Goal: Task Accomplishment & Management: Manage account settings

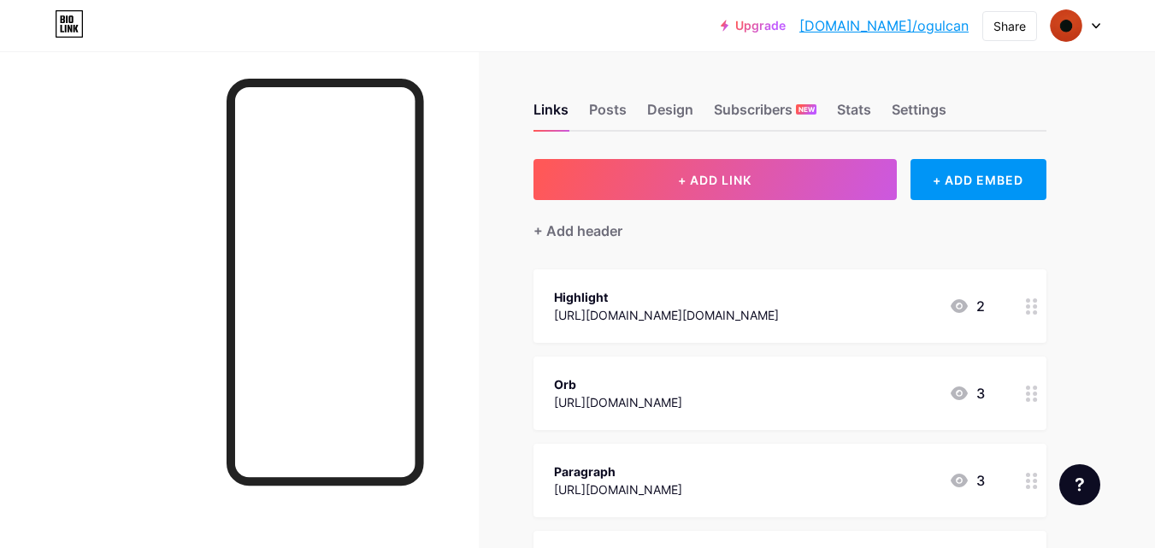
click at [1032, 312] on icon at bounding box center [1032, 306] width 12 height 16
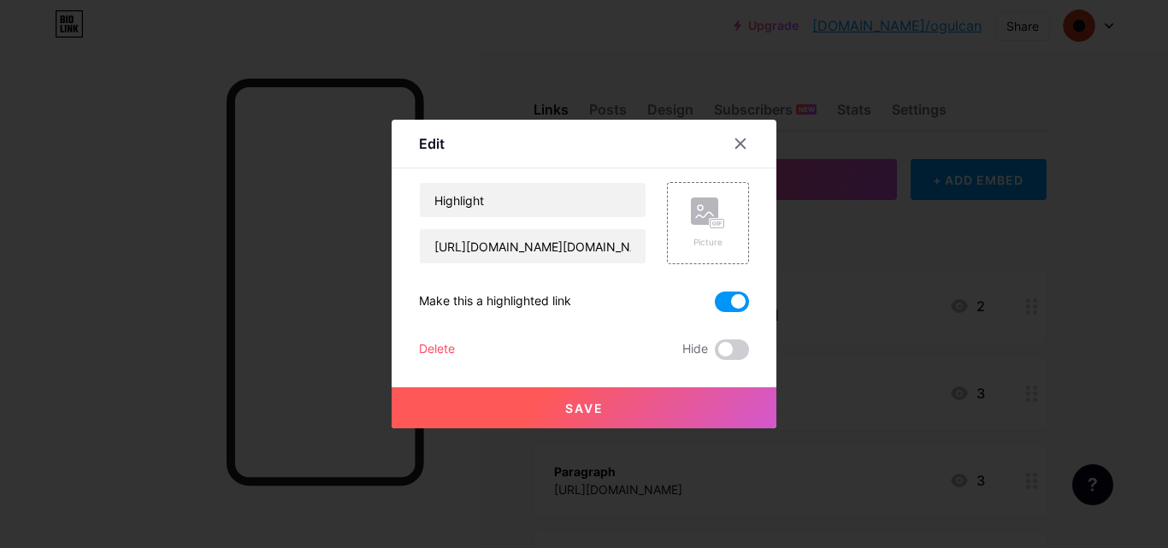
click at [433, 346] on div "Delete" at bounding box center [437, 350] width 36 height 21
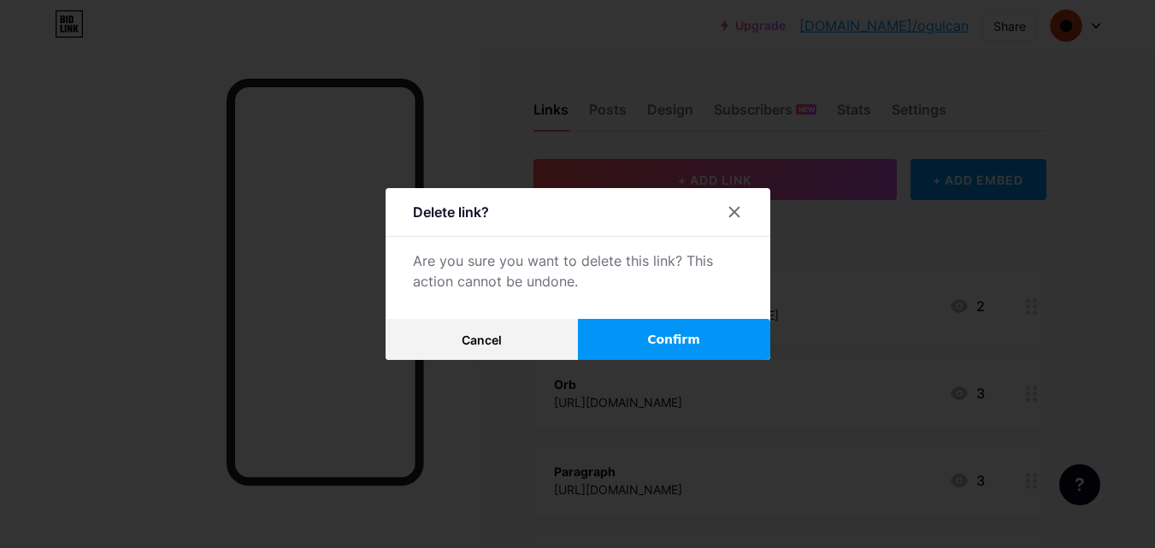
click at [638, 346] on button "Confirm" at bounding box center [674, 339] width 192 height 41
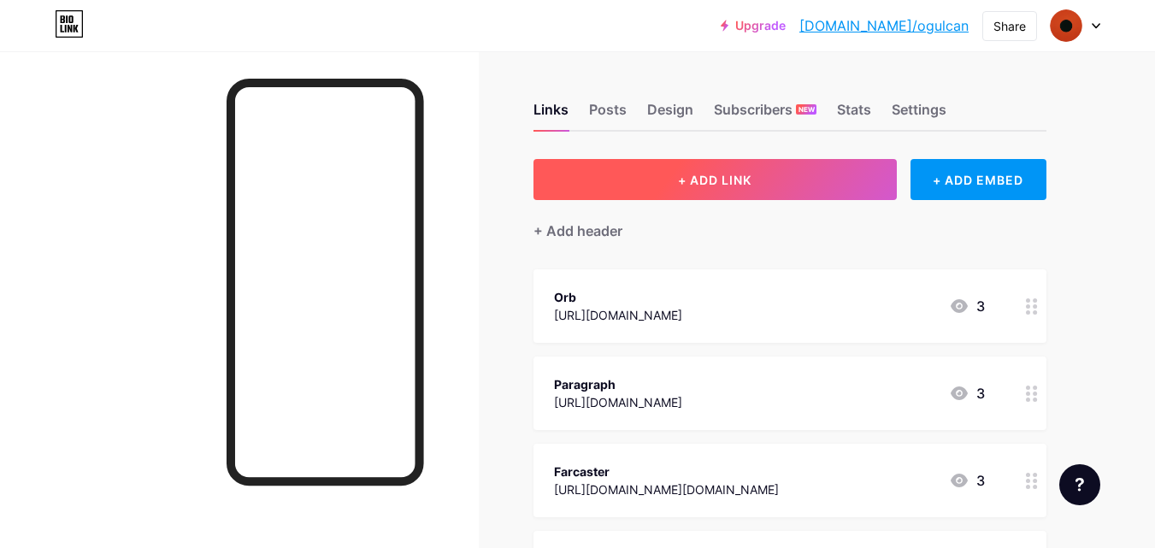
click at [729, 170] on button "+ ADD LINK" at bounding box center [715, 179] width 363 height 41
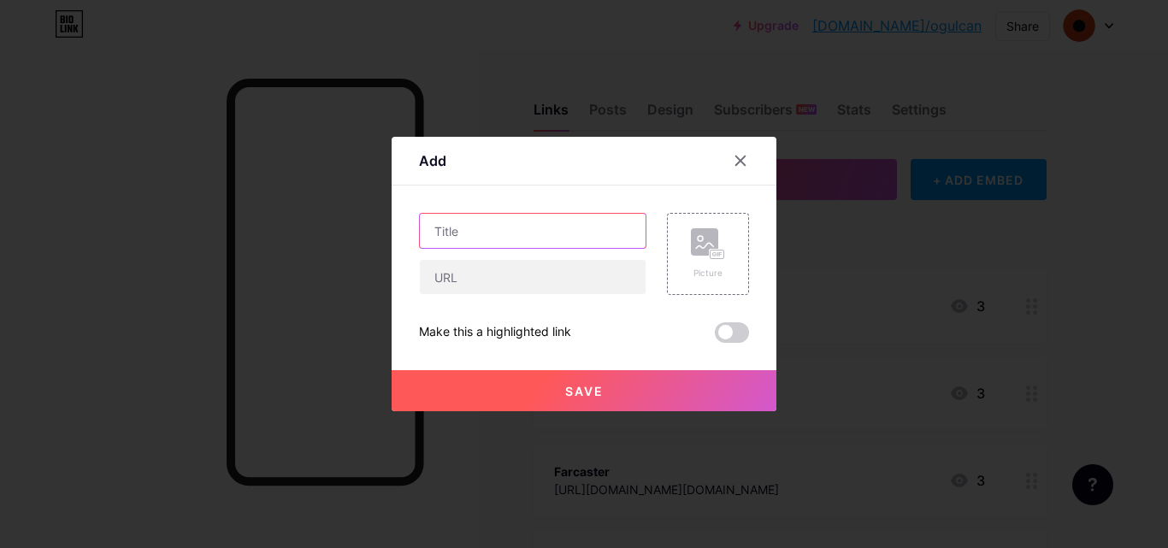
click at [529, 239] on input "text" at bounding box center [533, 231] width 226 height 34
paste input "[URL][PERSON_NAME][DOMAIN_NAME]"
type input "[PERSON_NAME]"
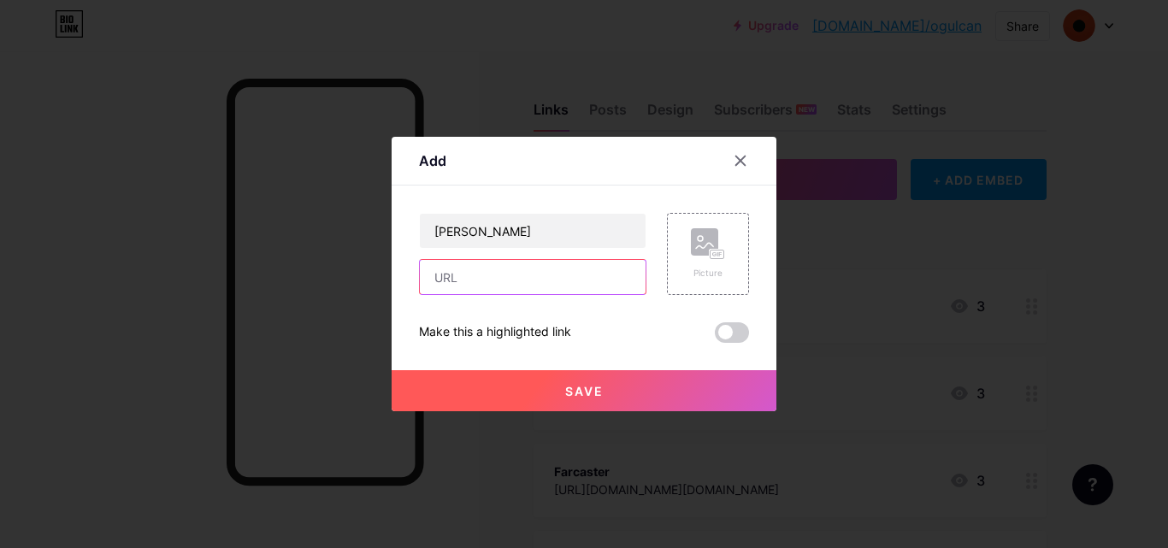
click at [469, 289] on input "text" at bounding box center [533, 277] width 226 height 34
paste input "[URL][PERSON_NAME][DOMAIN_NAME]"
type input "[URL][PERSON_NAME][DOMAIN_NAME]"
click at [732, 332] on span at bounding box center [732, 332] width 34 height 21
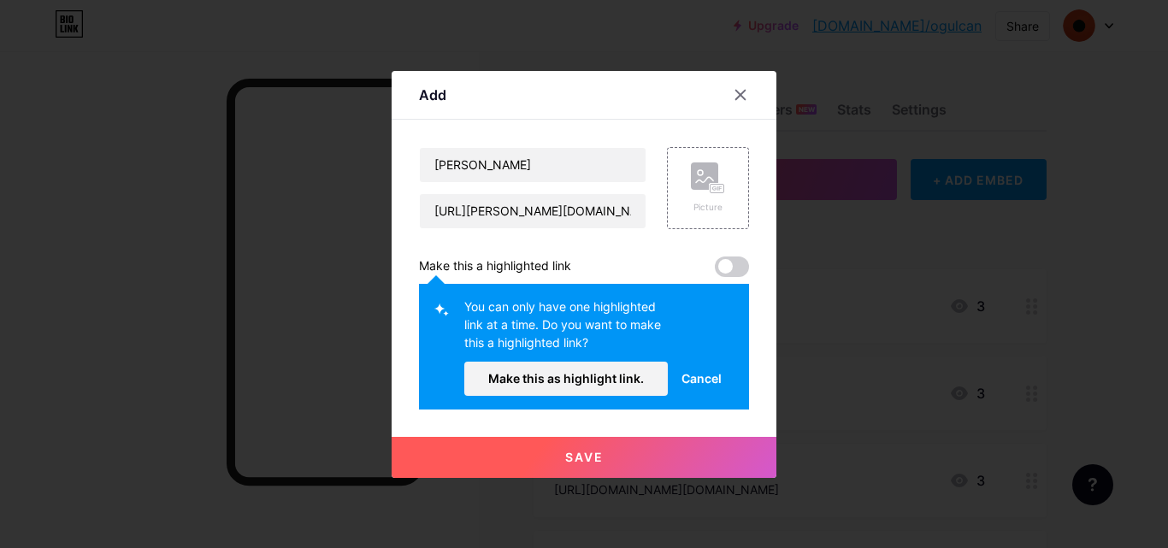
click at [729, 263] on span at bounding box center [732, 267] width 34 height 21
click at [599, 379] on span "Make this as highlight link." at bounding box center [566, 378] width 156 height 15
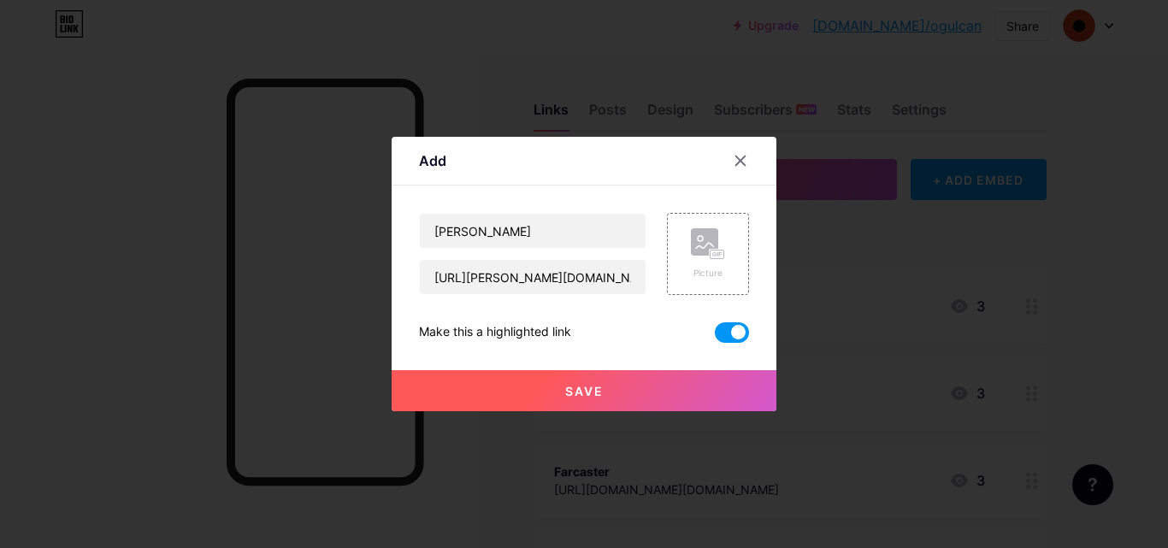
click at [610, 382] on button "Save" at bounding box center [584, 390] width 385 height 41
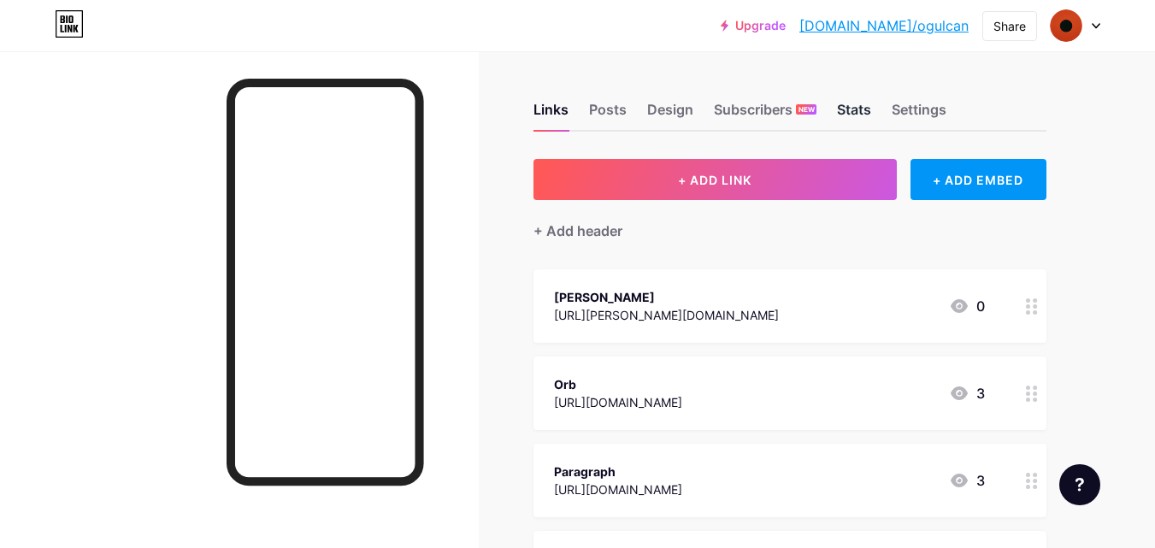
click at [853, 106] on div "Stats" at bounding box center [854, 114] width 34 height 31
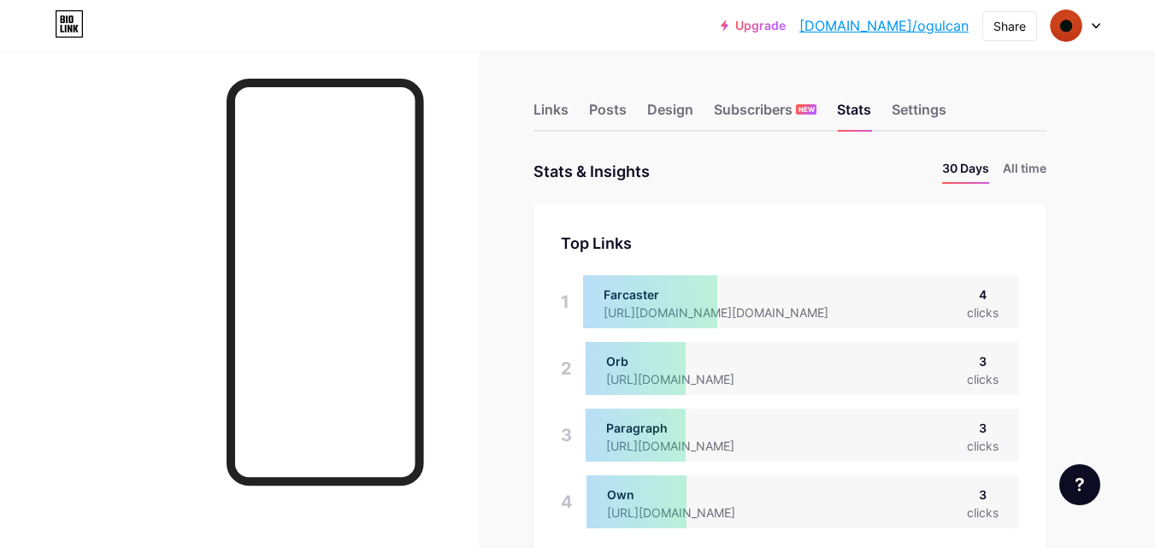
scroll to position [3, 0]
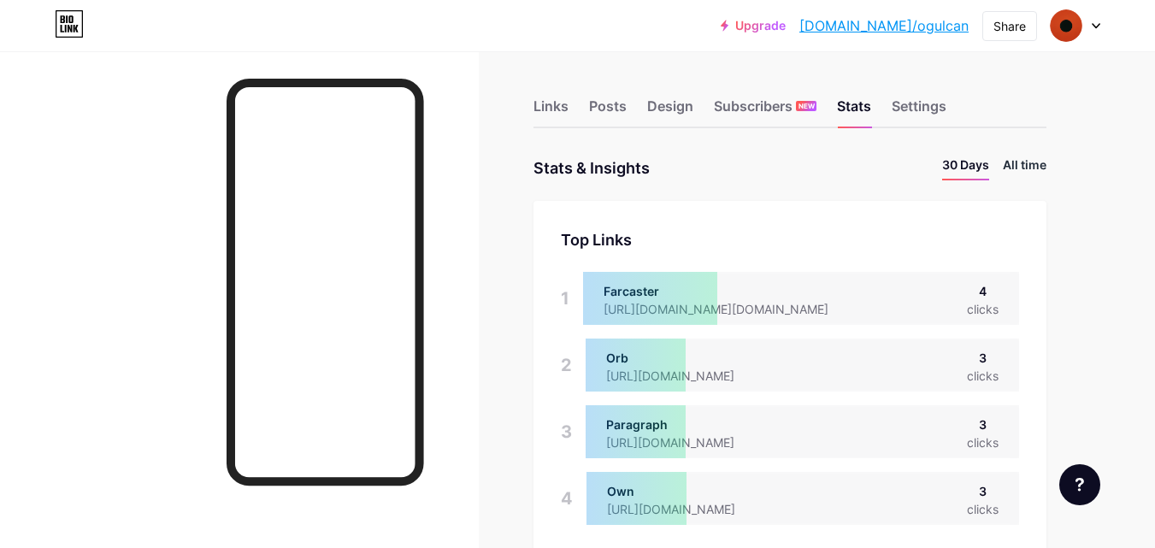
click at [1025, 172] on li "All time" at bounding box center [1025, 168] width 44 height 25
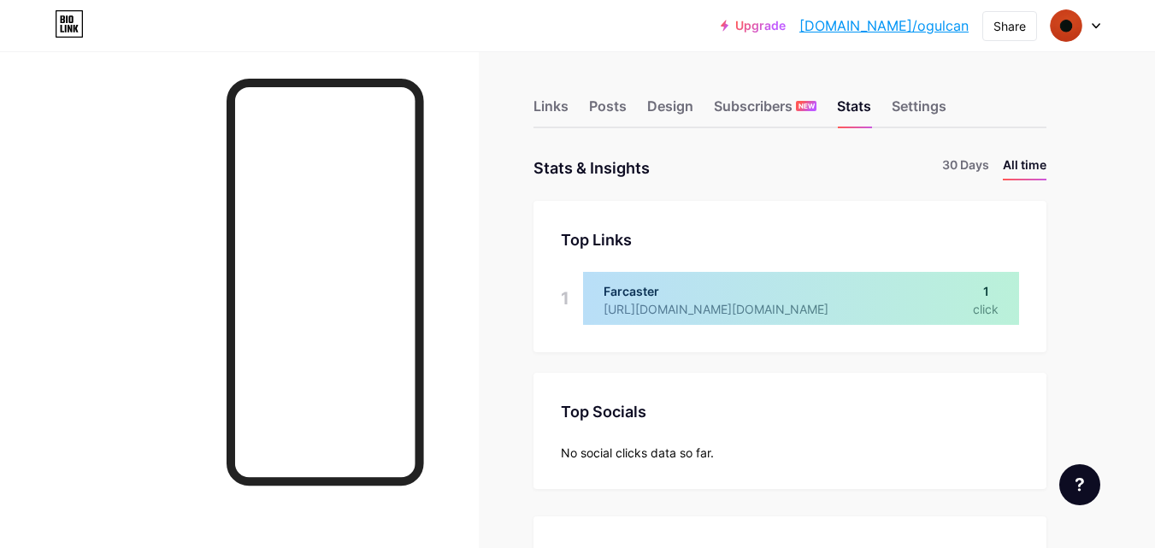
scroll to position [548, 1155]
click at [554, 109] on div "Links" at bounding box center [551, 111] width 35 height 31
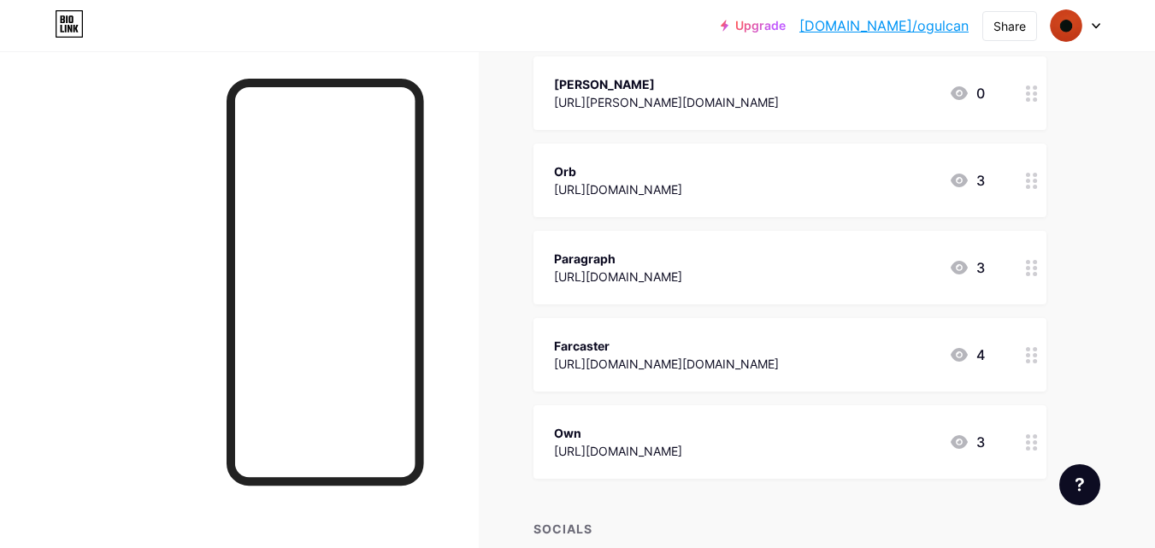
scroll to position [215, 0]
click at [1026, 353] on icon at bounding box center [1032, 353] width 12 height 16
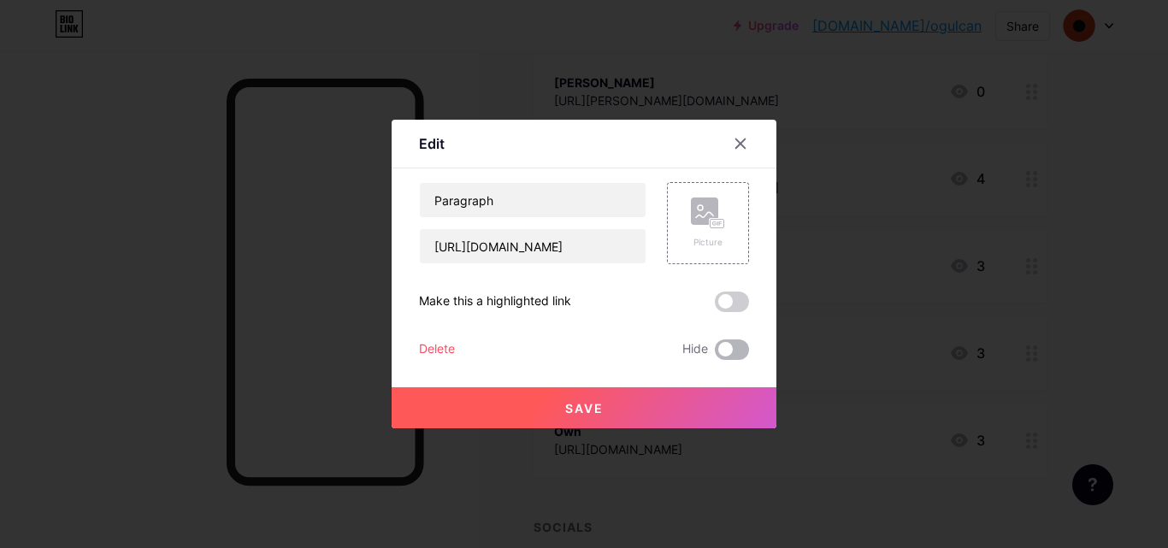
click at [722, 353] on span at bounding box center [732, 350] width 34 height 21
click at [715, 354] on input "checkbox" at bounding box center [715, 354] width 0 height 0
click at [686, 410] on button "Save" at bounding box center [584, 407] width 385 height 41
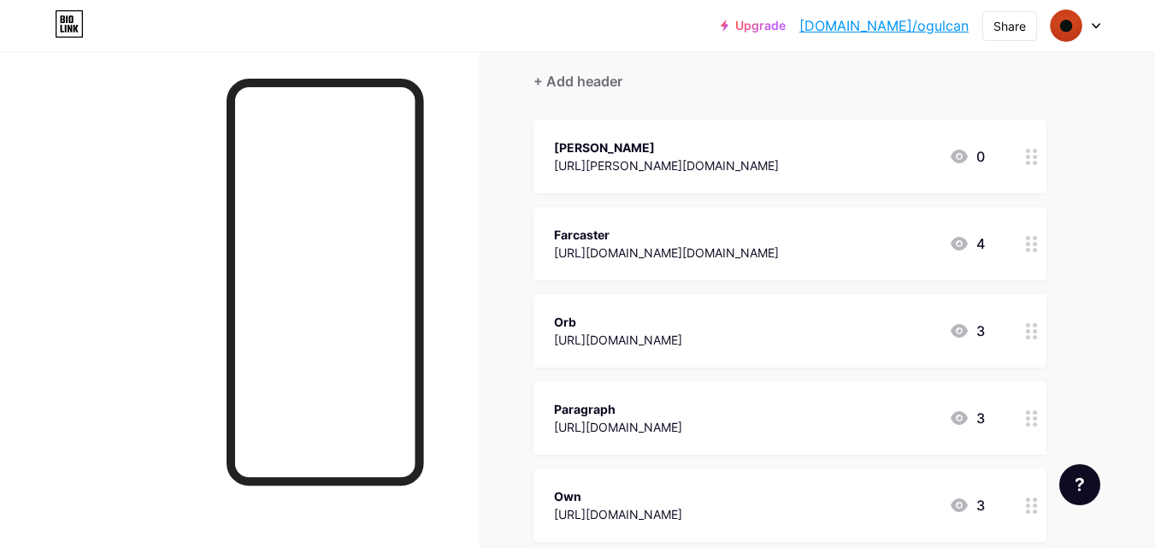
scroll to position [0, 0]
